Goal: Information Seeking & Learning: Learn about a topic

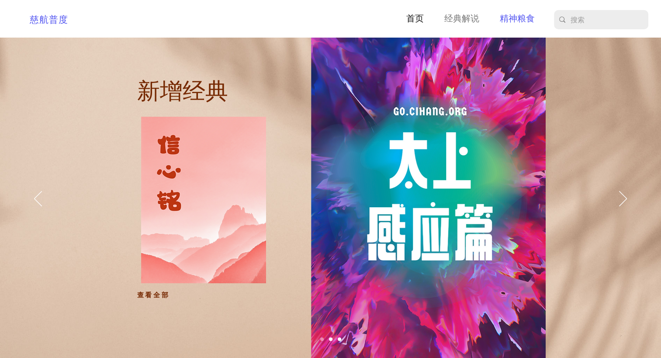
click at [527, 20] on p "精神粮食" at bounding box center [517, 19] width 44 height 14
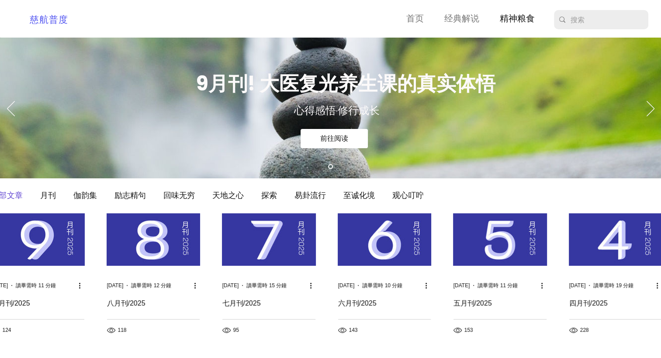
click at [131, 303] on h2 "八月刊/2025" at bounding box center [153, 303] width 93 height 10
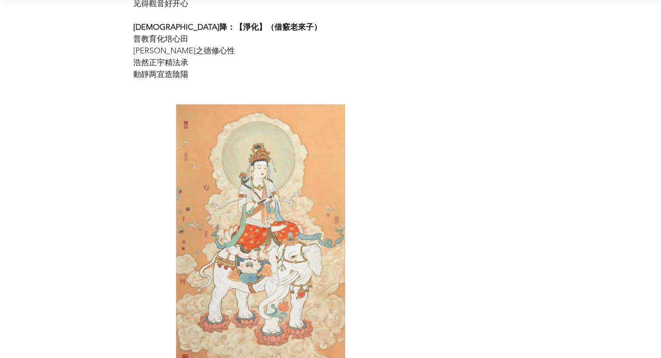
scroll to position [1397, 0]
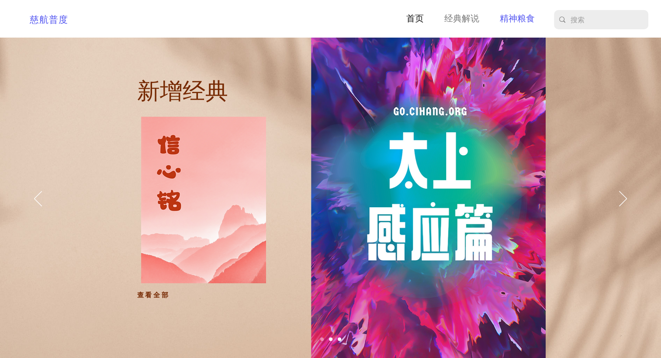
click at [524, 17] on p "精神粮食" at bounding box center [517, 19] width 44 height 14
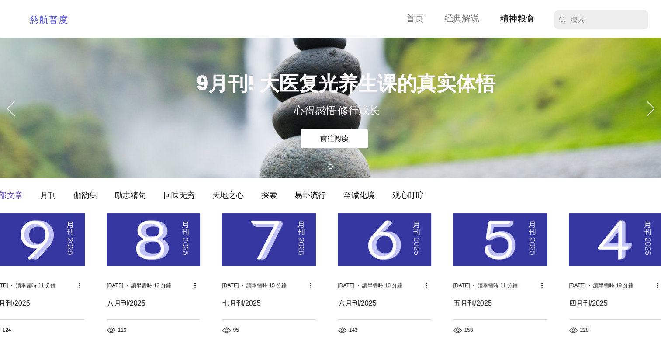
click at [18, 303] on h2 "九月刊/2025" at bounding box center [38, 303] width 93 height 10
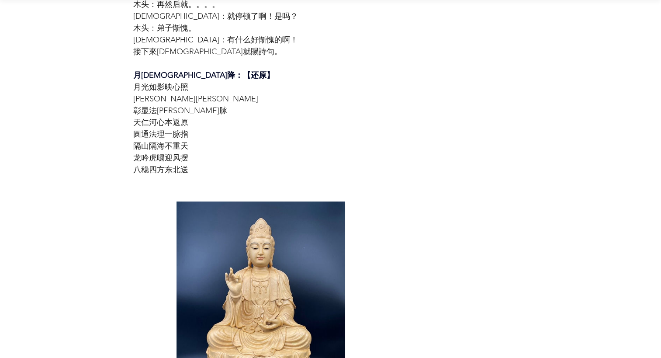
scroll to position [3537, 0]
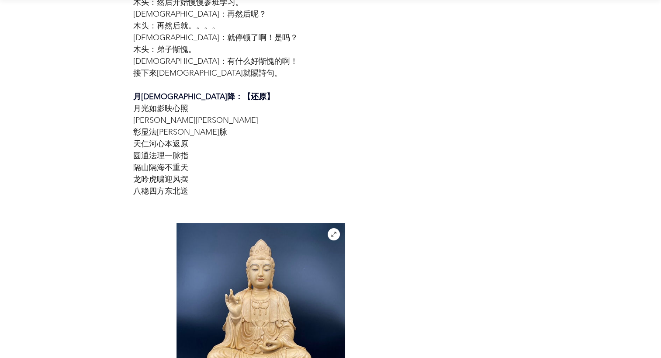
click at [333, 231] on icon "展開圖片" at bounding box center [333, 234] width 7 height 7
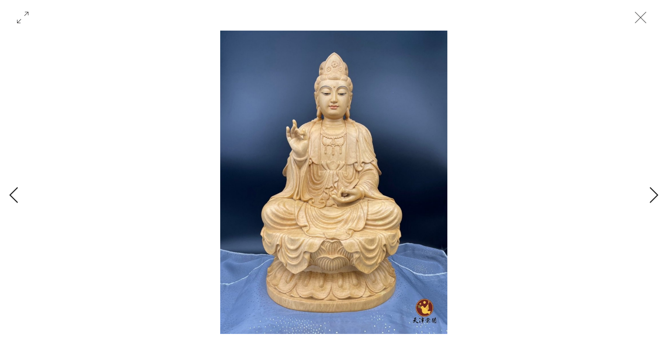
scroll to position [3275, 0]
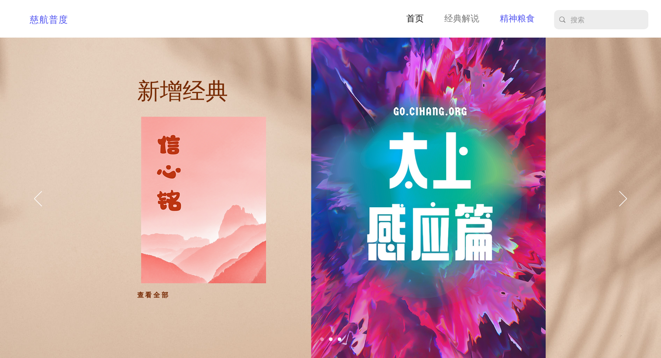
click at [525, 19] on p "精神粮食" at bounding box center [517, 19] width 44 height 14
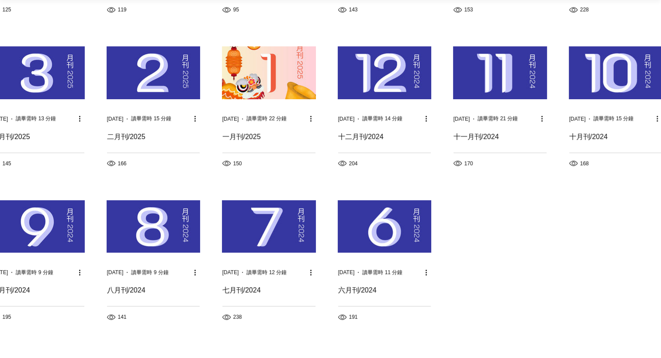
scroll to position [306, 0]
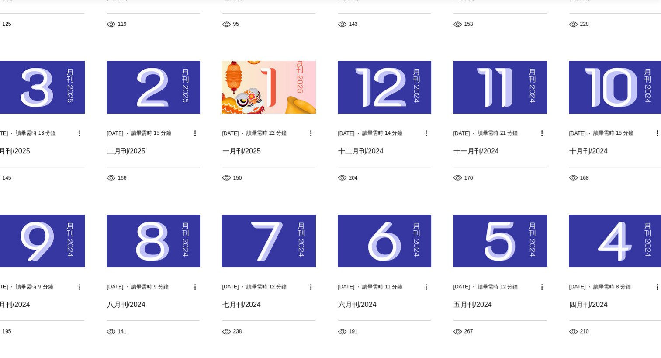
click at [350, 302] on h2 "六月刊/2024" at bounding box center [384, 305] width 93 height 10
click at [370, 233] on img "部落格動態消息" at bounding box center [384, 240] width 93 height 52
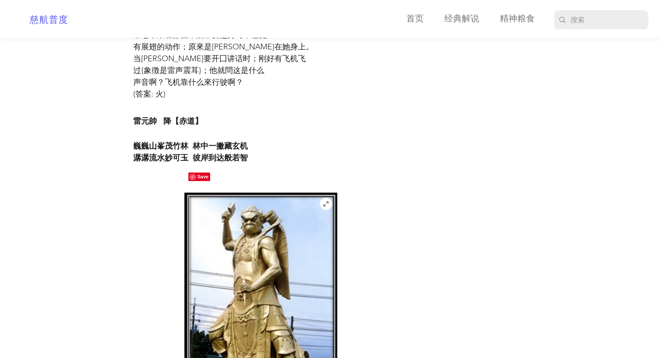
scroll to position [1092, 0]
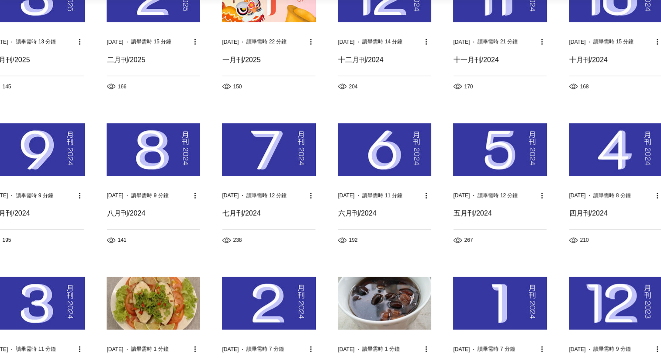
scroll to position [393, 0]
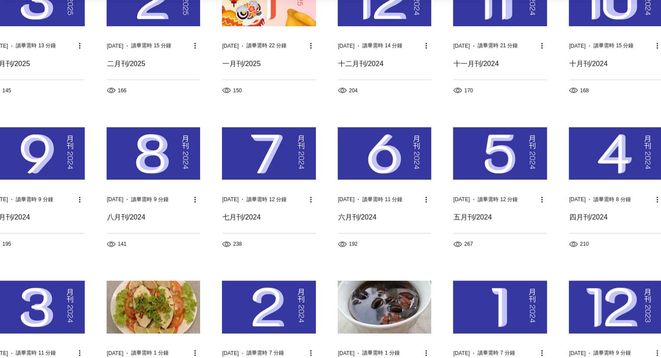
click at [133, 216] on h2 "八月刊/2024" at bounding box center [153, 217] width 93 height 10
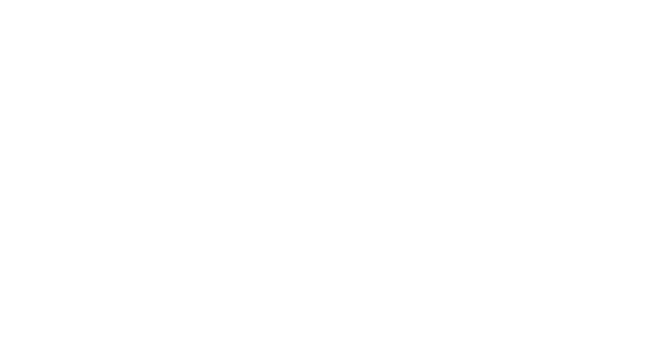
click at [0, 0] on html at bounding box center [0, 0] width 0 height 0
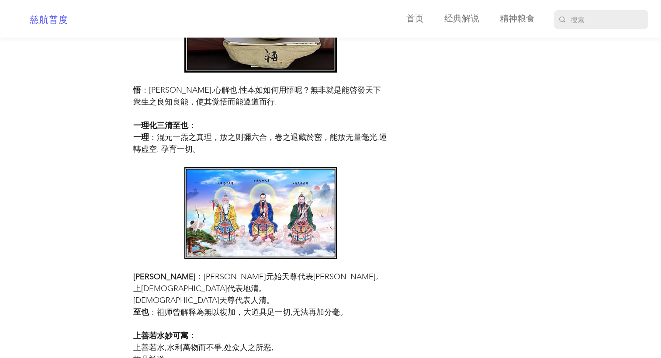
scroll to position [2445, 0]
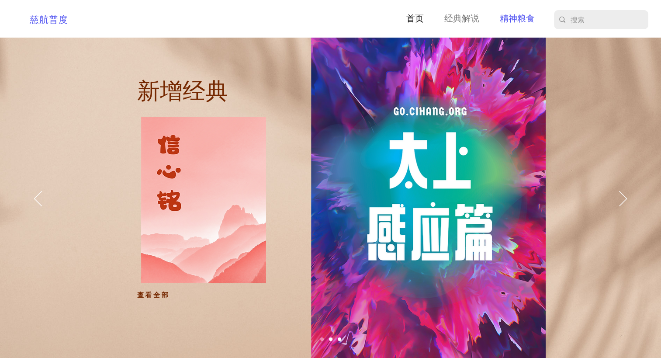
click at [520, 17] on p "精神粮食" at bounding box center [517, 19] width 44 height 14
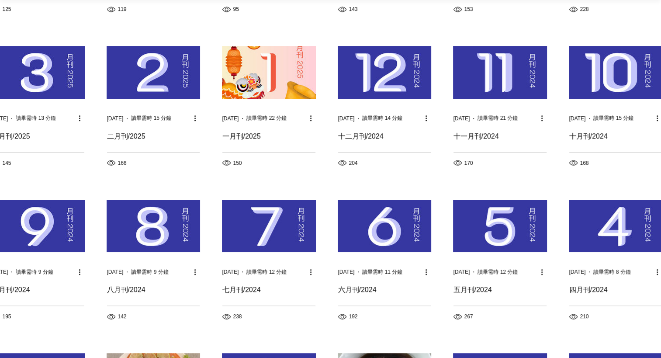
scroll to position [262, 0]
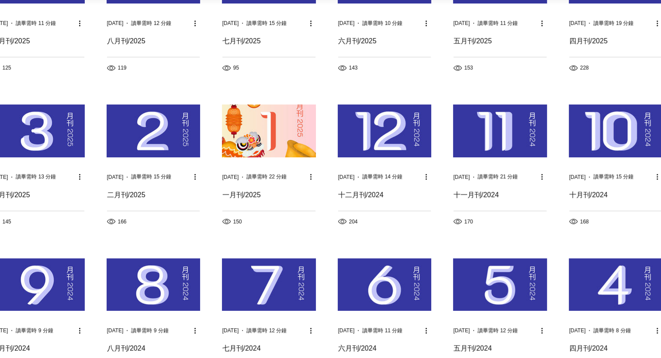
click at [373, 148] on img "部落格動態消息" at bounding box center [384, 130] width 93 height 52
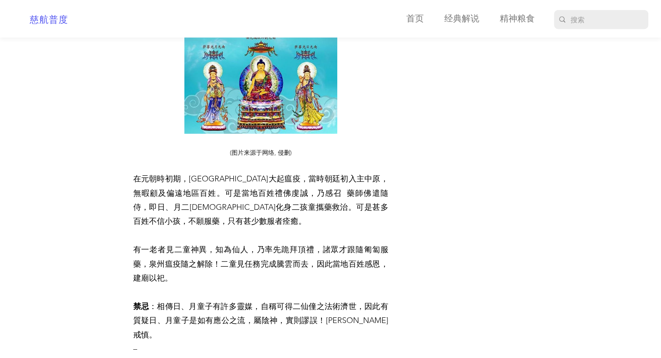
scroll to position [2271, 0]
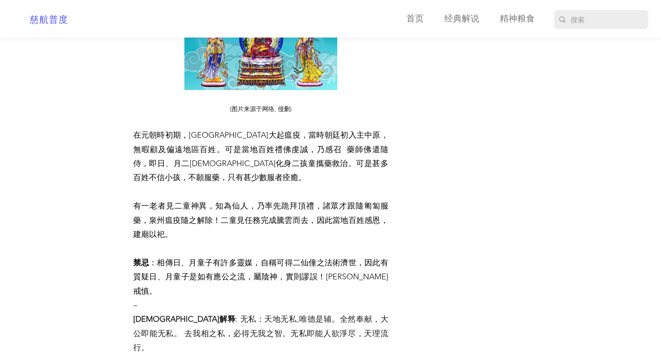
click at [145, 298] on span "–" at bounding box center [260, 305] width 255 height 14
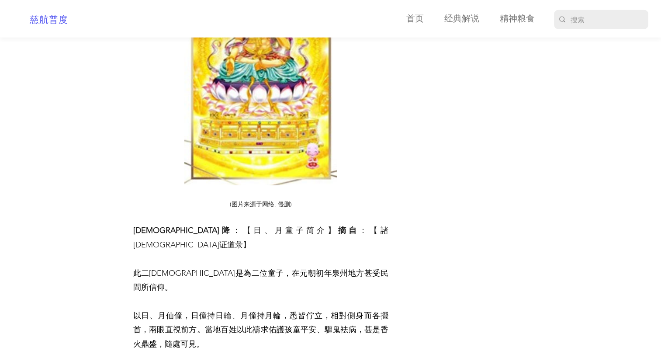
scroll to position [1703, 0]
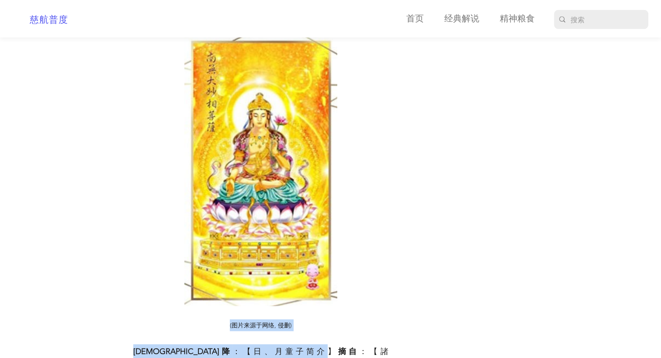
drag, startPoint x: 248, startPoint y: 317, endPoint x: 208, endPoint y: 272, distance: 60.3
copy div "(图片来源于网络, 侵删) 大妙相菩薩降 ：【日、月童子简介"
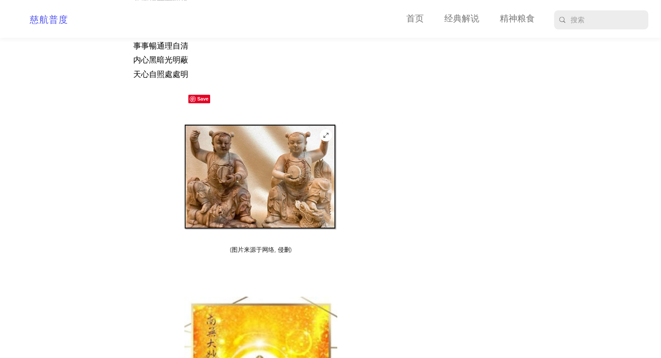
click at [251, 154] on img "main content" at bounding box center [260, 177] width 153 height 106
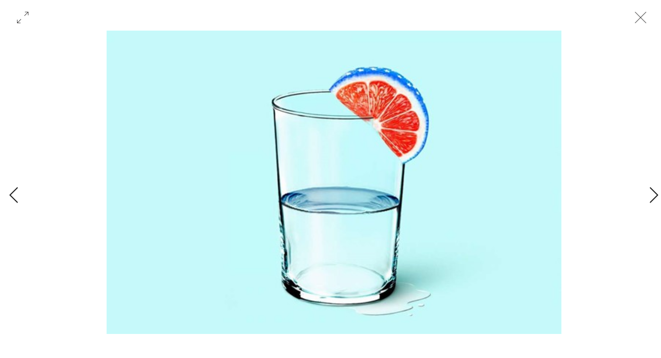
scroll to position [0, 612]
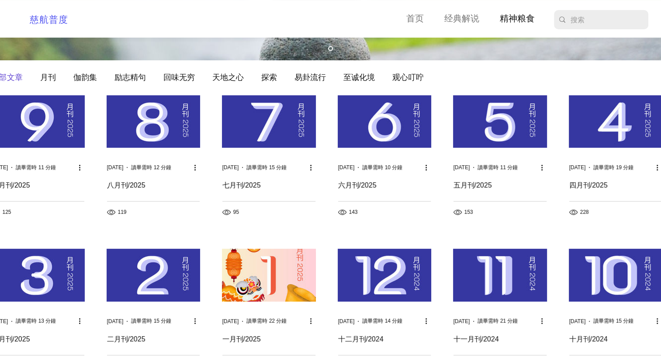
scroll to position [131, 0]
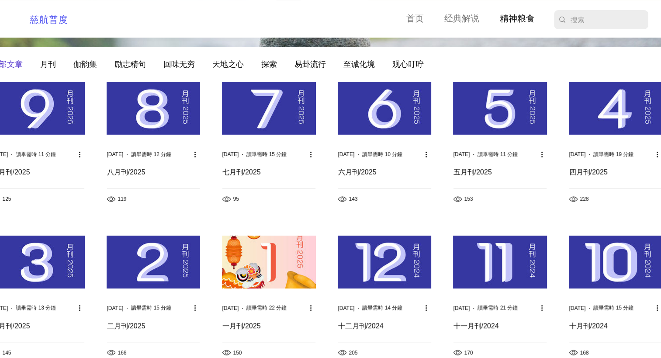
click at [360, 257] on img "部落格動態消息" at bounding box center [384, 261] width 93 height 52
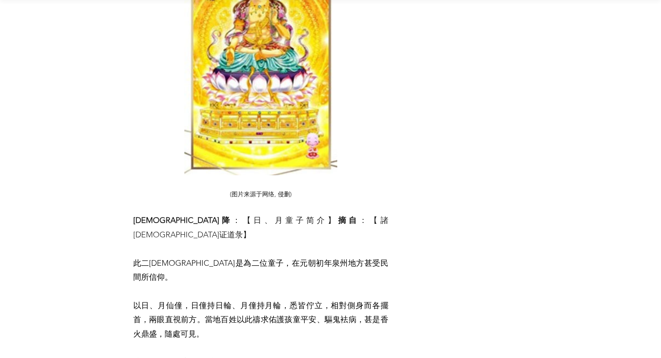
scroll to position [1878, 0]
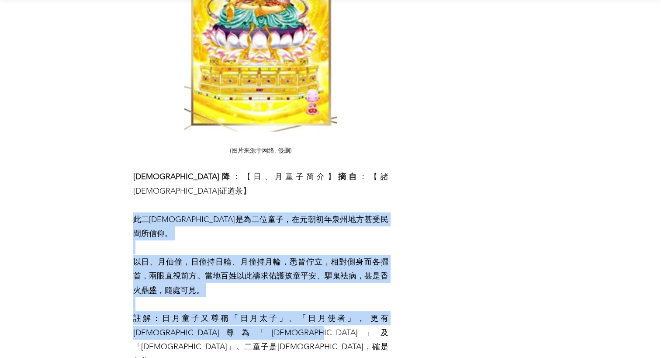
drag, startPoint x: 134, startPoint y: 169, endPoint x: 321, endPoint y: 266, distance: 210.3
copy div "此二[DEMOGRAPHIC_DATA]是為二位童子，在元朝初年泉州地方甚受民間所信仰。 以日、月仙僮，日僮持日輪、月僮持月輪，悉皆佇立，相對側身而各擺首，兩…"
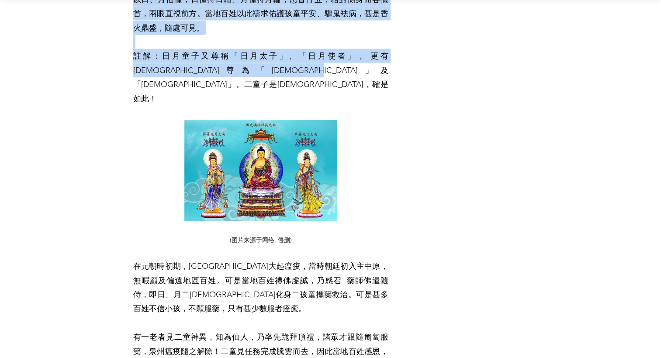
scroll to position [2096, 0]
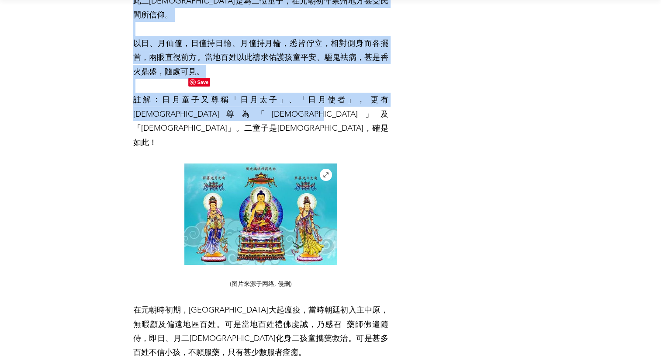
click at [284, 163] on img "main content" at bounding box center [260, 213] width 153 height 101
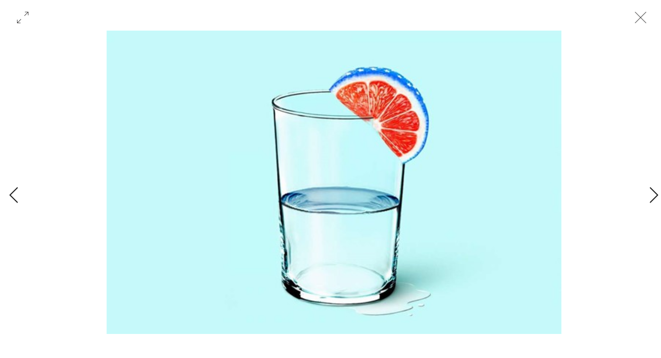
scroll to position [0, 1837]
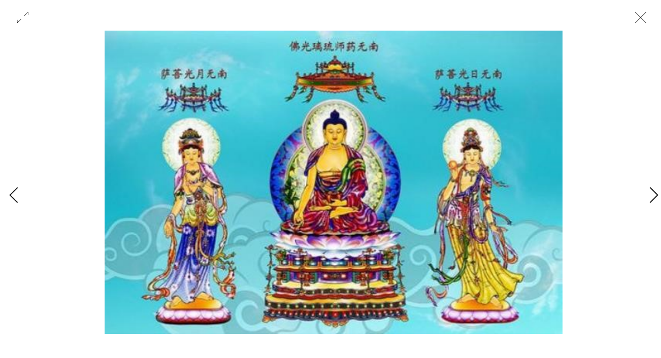
click at [644, 13] on icon "關閉" at bounding box center [639, 17] width 11 height 11
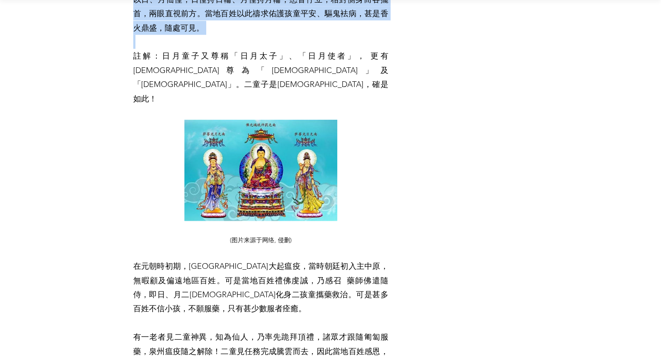
scroll to position [2183, 0]
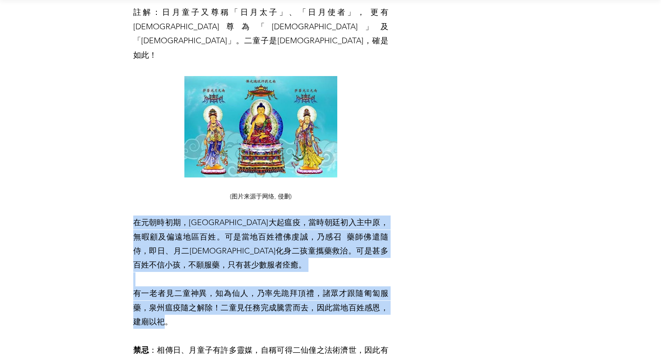
drag, startPoint x: 168, startPoint y: 231, endPoint x: 134, endPoint y: 131, distance: 105.6
drag, startPoint x: 134, startPoint y: 131, endPoint x: 152, endPoint y: 133, distance: 18.9
copy div "在元朝時初期，[GEOGRAPHIC_DATA]大起瘟疫，當時朝廷初入主中原，無暇顧及偏遠地區百姓。可是當地百姓禮佛虔誠，乃感召 藥師佛遣隨侍，即日、月二[D…"
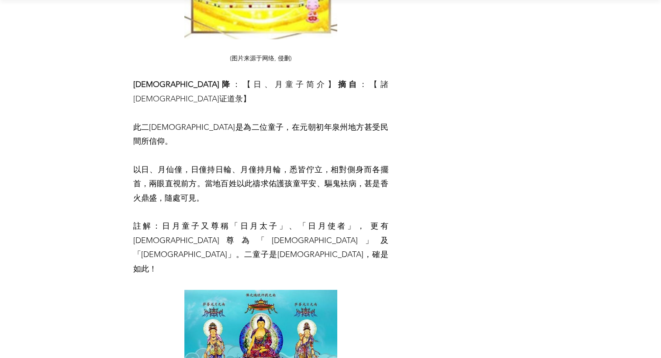
scroll to position [1965, 0]
